Goal: Task Accomplishment & Management: Manage account settings

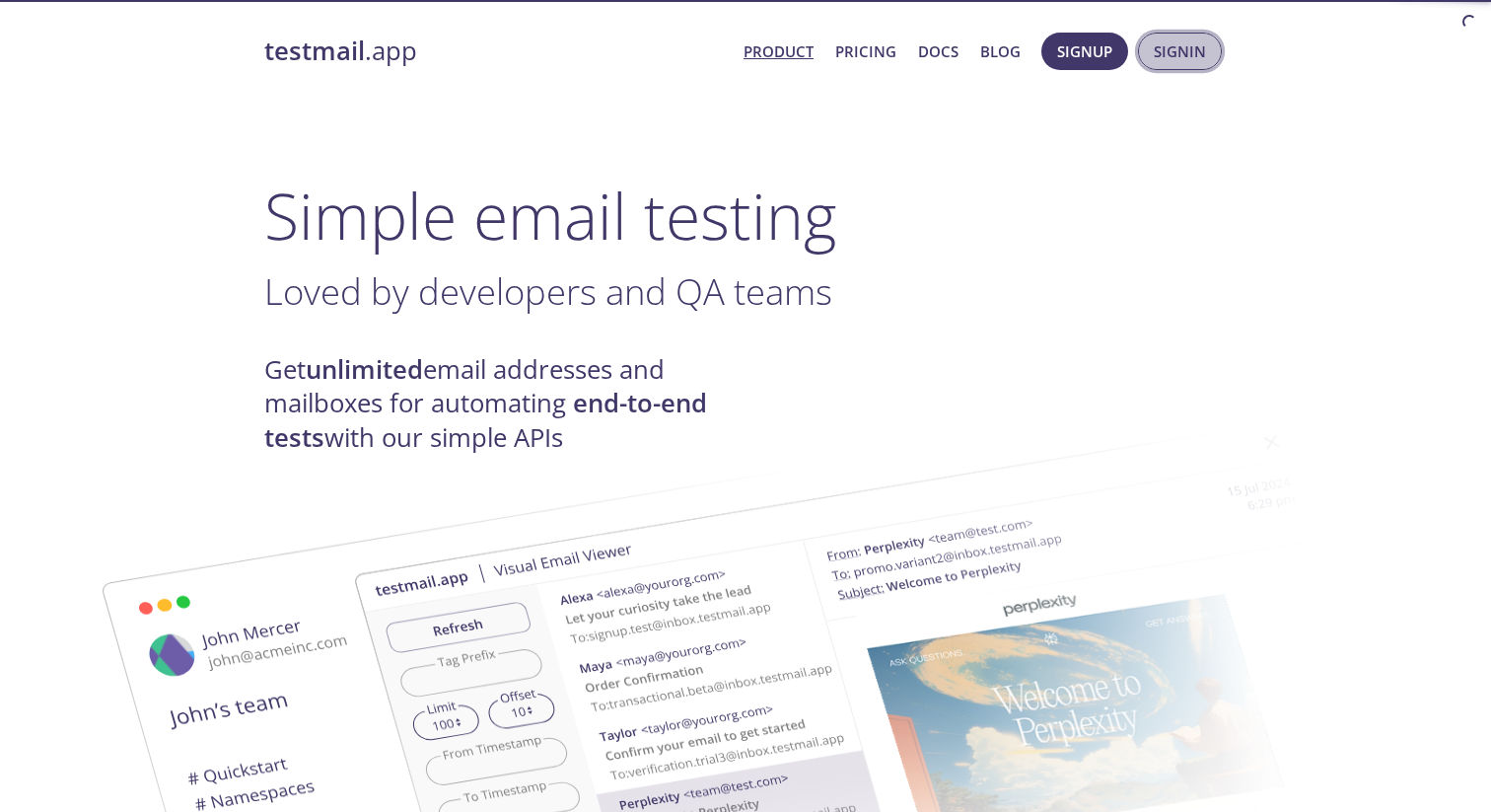
click at [1168, 51] on span "Signin" at bounding box center [1179, 52] width 53 height 26
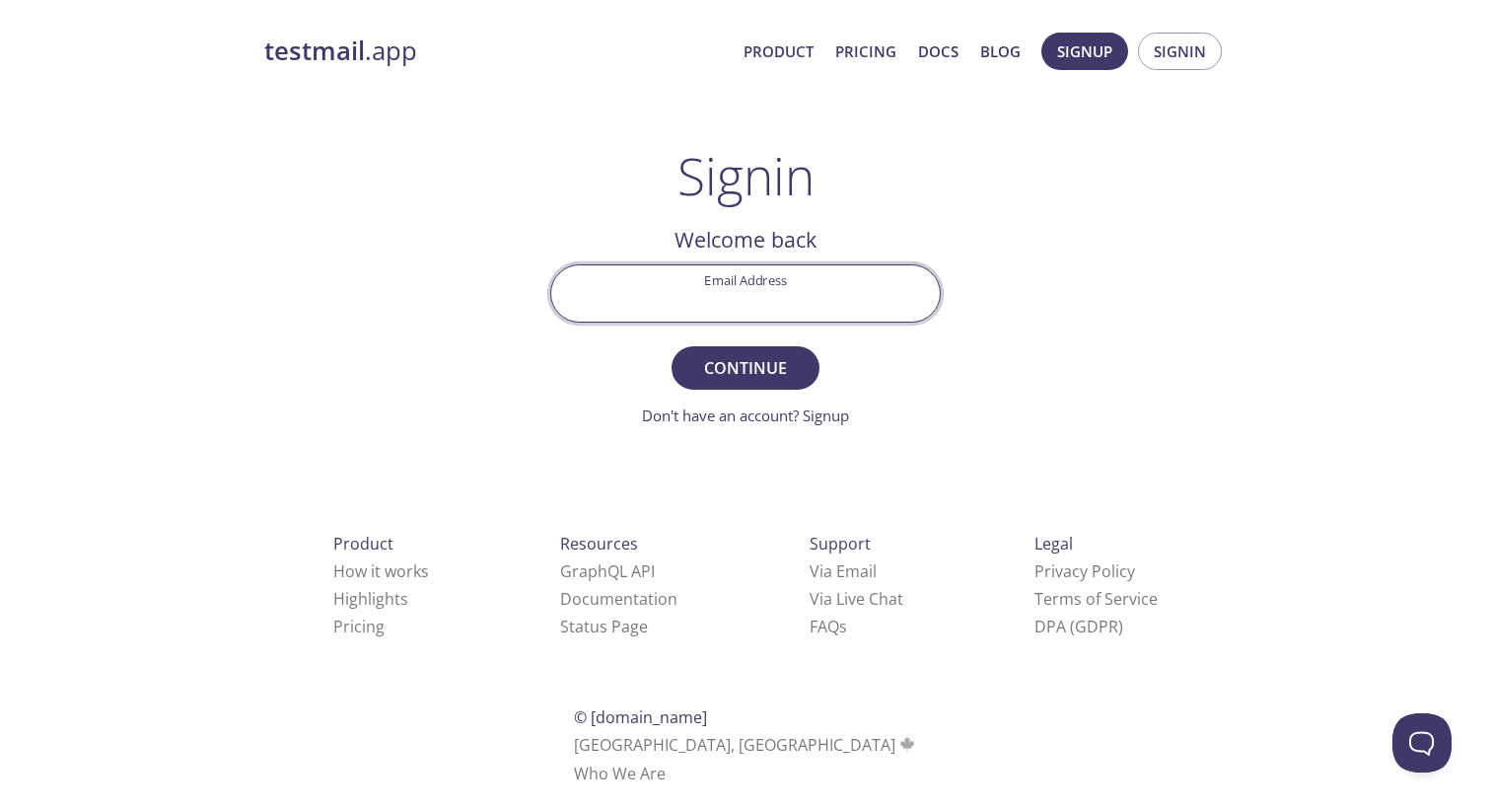
click at [769, 300] on input "Email Address" at bounding box center [745, 293] width 388 height 57
type input "[EMAIL_ADDRESS][DOMAIN_NAME]"
click at [728, 369] on span "Continue" at bounding box center [745, 368] width 104 height 28
click at [848, 302] on input "[EMAIL_ADDRESS][DOMAIN_NAME]" at bounding box center [745, 293] width 388 height 57
click at [1012, 328] on div "testmail .app Product Pricing Docs Blog Signup Signin Signin Unknown email - tr…" at bounding box center [745, 431] width 1010 height 823
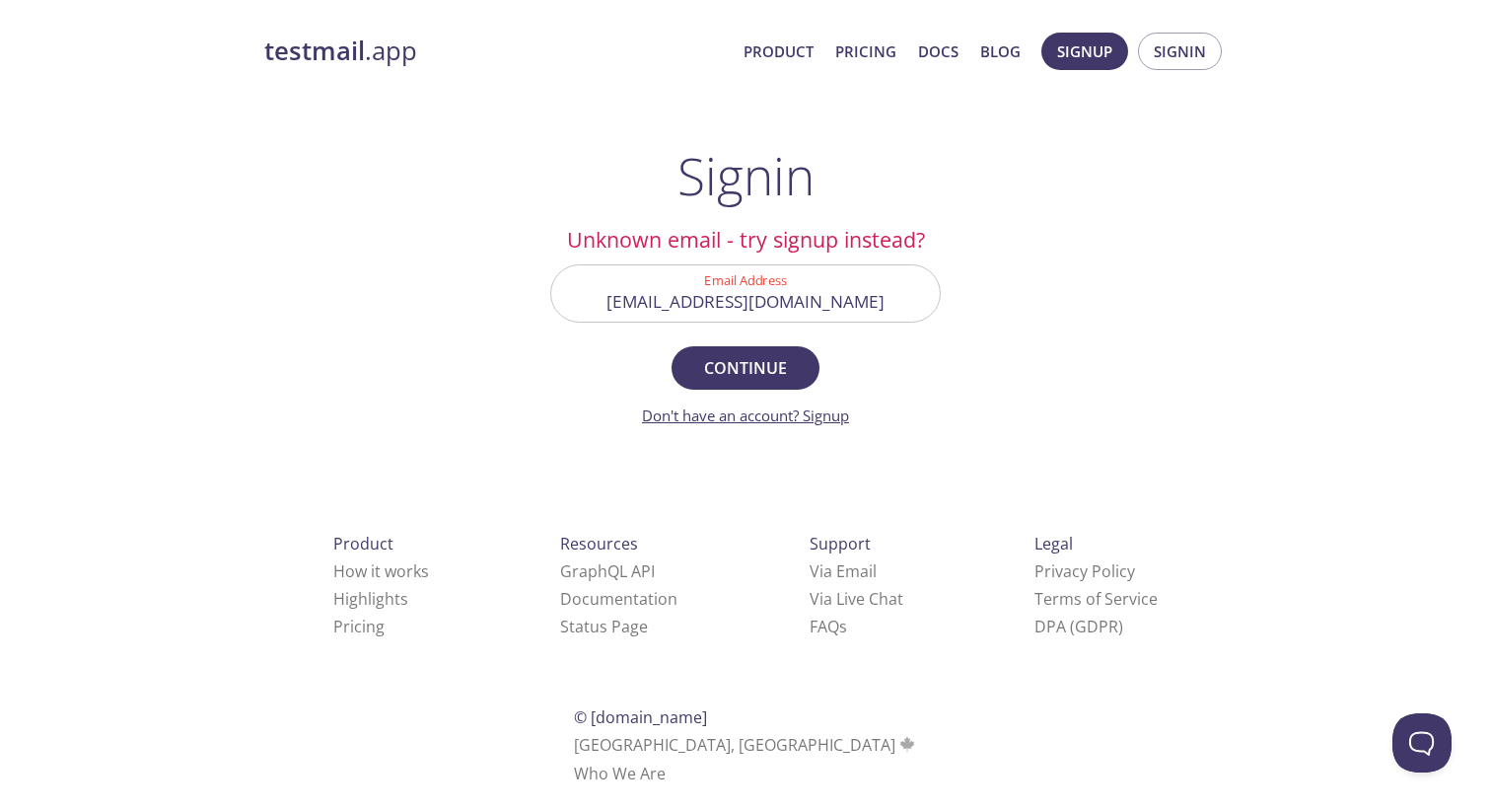
click at [772, 420] on link "Don't have an account? Signup" at bounding box center [746, 415] width 207 height 20
